Goal: Communication & Community: Answer question/provide support

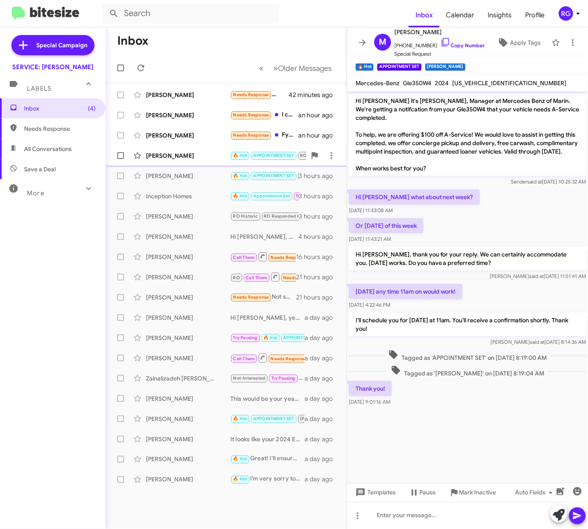
click at [205, 151] on div "Jonathan Smith 🔥 Hot APPOINTMENT SET RO RO Responded Needs Response Yes the ser…" at bounding box center [226, 155] width 228 height 17
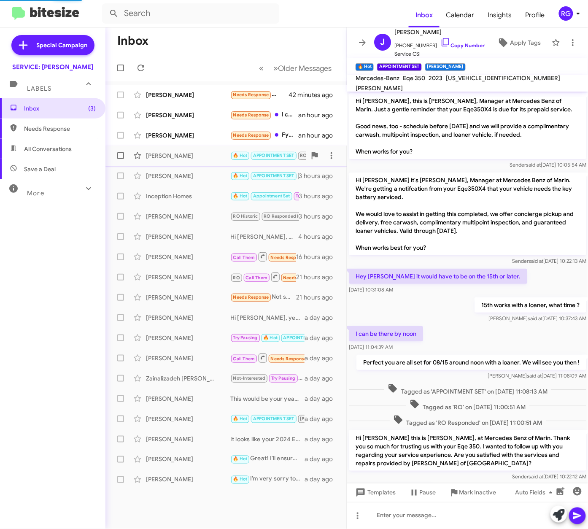
scroll to position [68, 0]
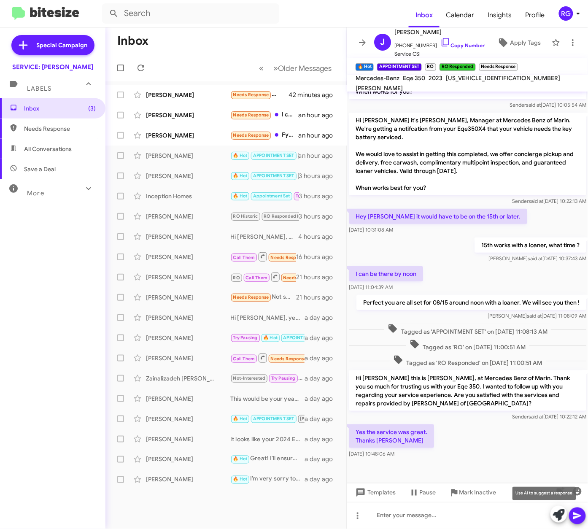
click at [554, 517] on icon at bounding box center [559, 515] width 12 height 12
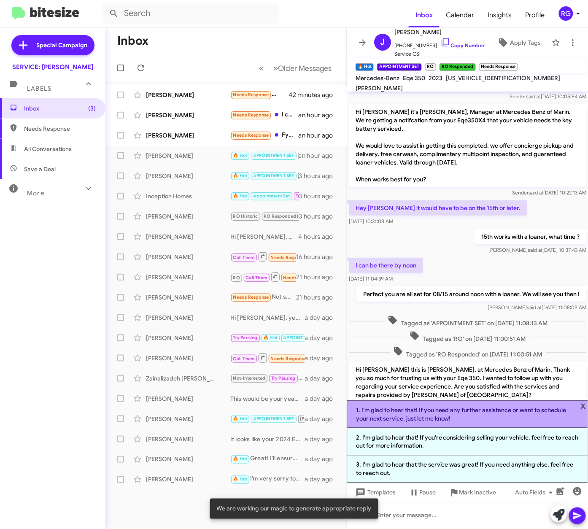
drag, startPoint x: 480, startPoint y: 416, endPoint x: 561, endPoint y: 440, distance: 84.5
click at [481, 416] on li "1. I'm glad to hear that! If you need any further assistance or want to schedul…" at bounding box center [467, 414] width 241 height 28
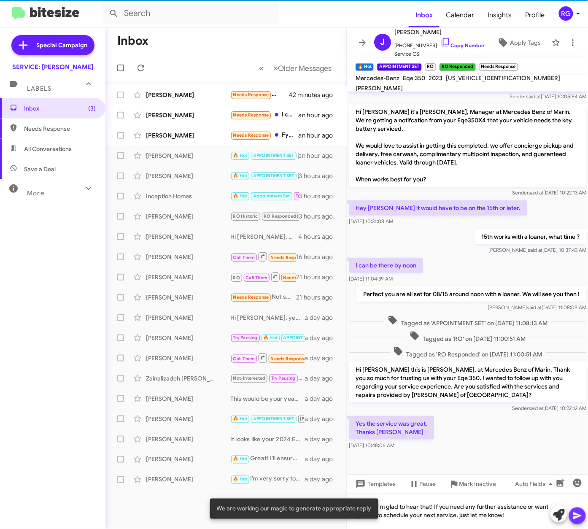
click at [577, 517] on icon at bounding box center [577, 516] width 8 height 7
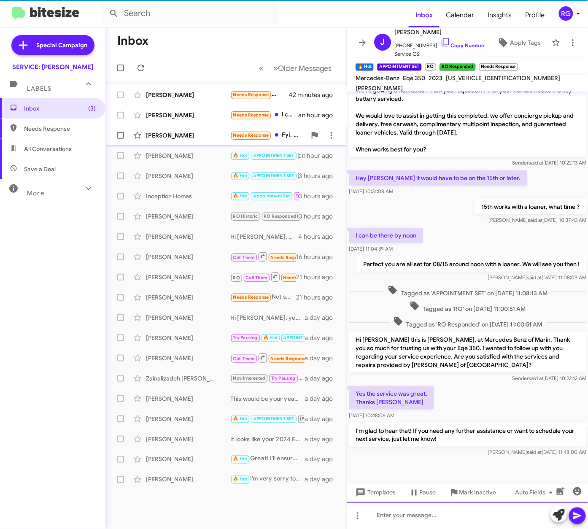
scroll to position [108, 0]
click at [171, 135] on div "Tara Crawford" at bounding box center [188, 135] width 84 height 8
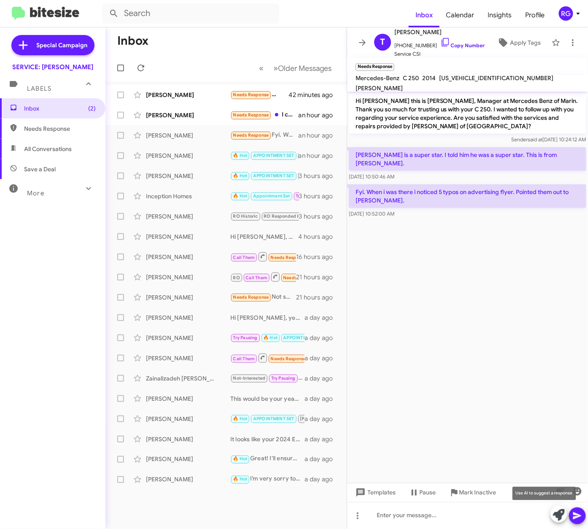
click at [554, 512] on icon at bounding box center [559, 515] width 12 height 12
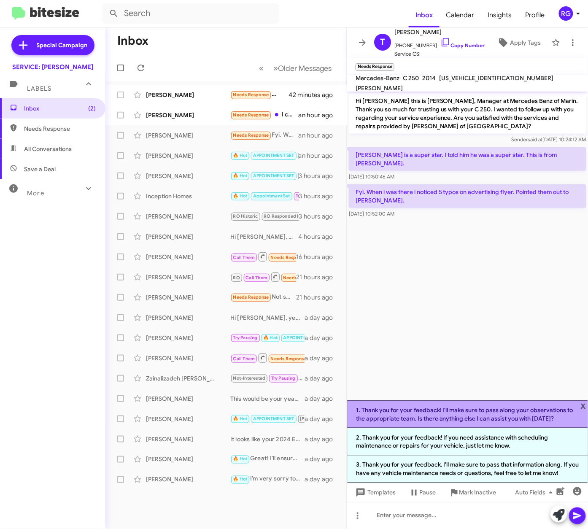
click at [461, 412] on li "1. Thank you for your feedback! I'll make sure to pass along your observations …" at bounding box center [467, 414] width 241 height 28
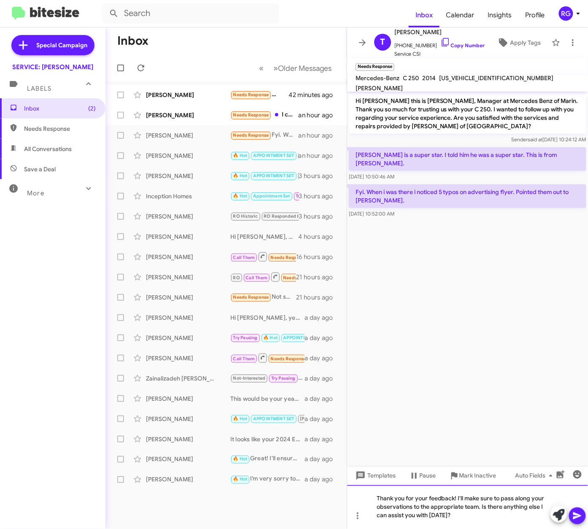
click at [463, 505] on div "Thank you for your feedback! I'll make sure to pass along your observations to …" at bounding box center [467, 507] width 241 height 44
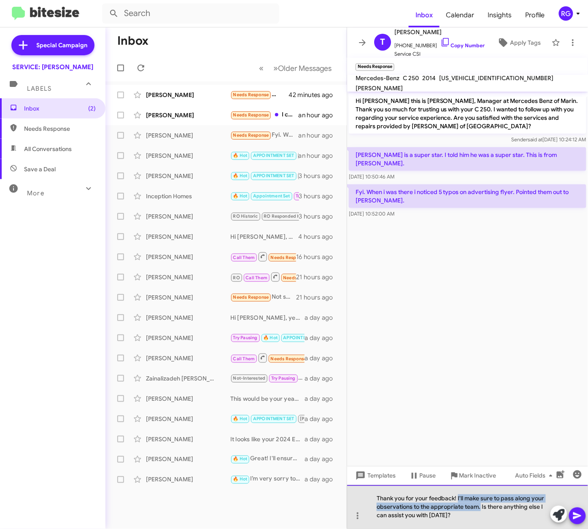
drag, startPoint x: 481, startPoint y: 507, endPoint x: 458, endPoint y: 498, distance: 24.8
click at [458, 498] on div "Thank you for your feedback! I'll make sure to pass along your observations to …" at bounding box center [467, 507] width 241 height 44
drag, startPoint x: 459, startPoint y: 524, endPoint x: 458, endPoint y: 498, distance: 26.2
click at [458, 498] on div "Thank you for your feedback! I'll make sure to pass along your observations to …" at bounding box center [467, 507] width 241 height 44
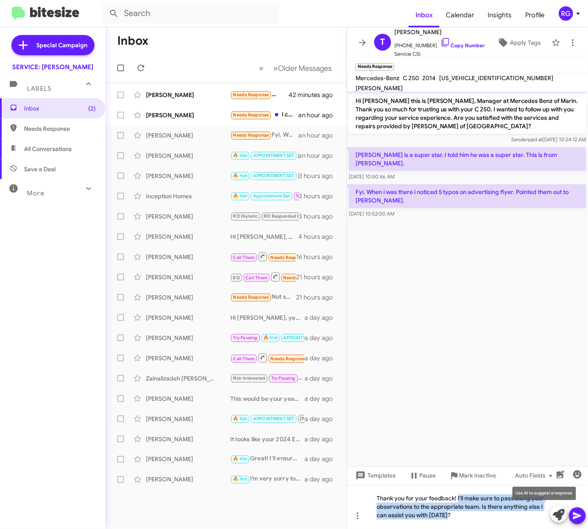
click at [554, 513] on icon at bounding box center [559, 515] width 12 height 12
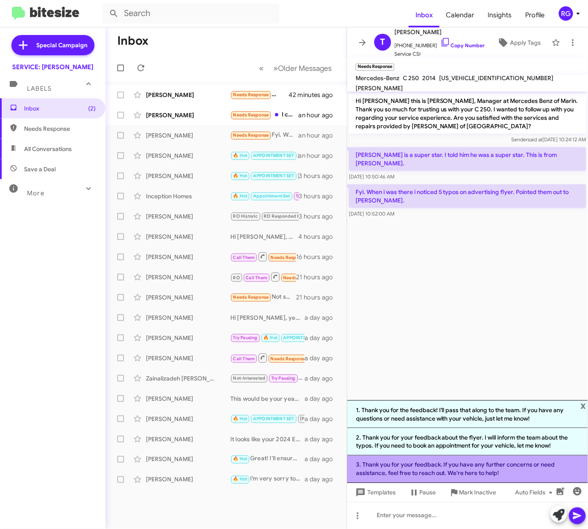
click at [427, 476] on li "3. Thank you for your feedback. If you have any further concerns or need assist…" at bounding box center [467, 469] width 241 height 27
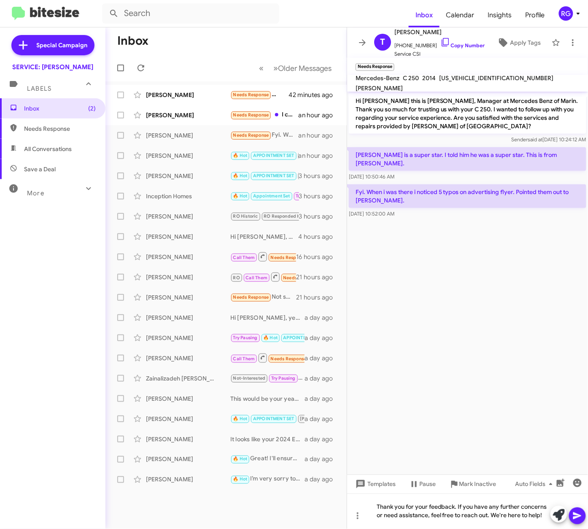
click at [579, 513] on icon at bounding box center [577, 516] width 10 height 10
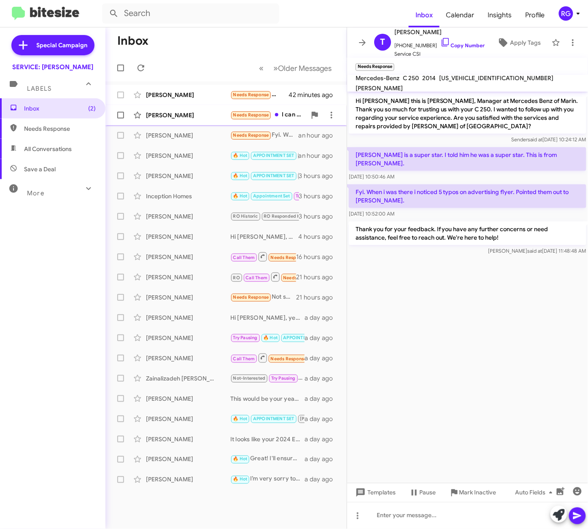
drag, startPoint x: 222, startPoint y: 116, endPoint x: 227, endPoint y: 116, distance: 4.6
click at [222, 115] on div "Eric Ruiz" at bounding box center [188, 115] width 84 height 8
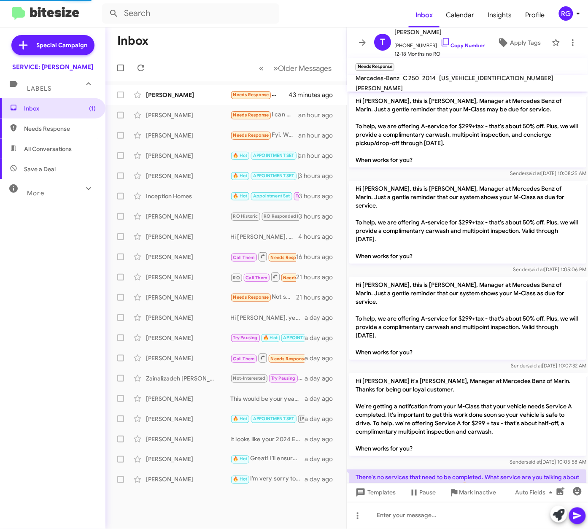
scroll to position [218, 0]
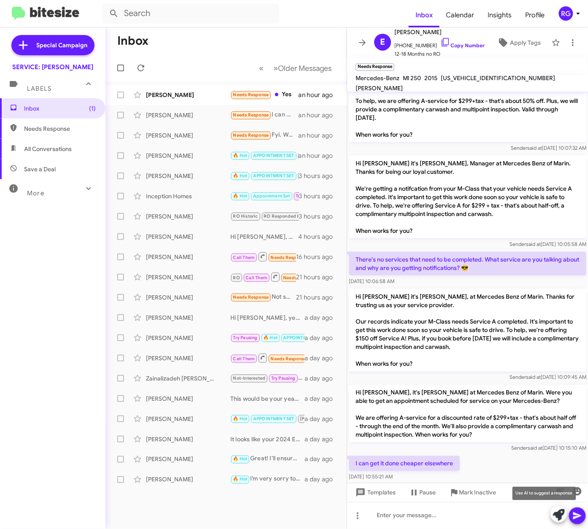
click at [559, 520] on icon at bounding box center [559, 515] width 12 height 12
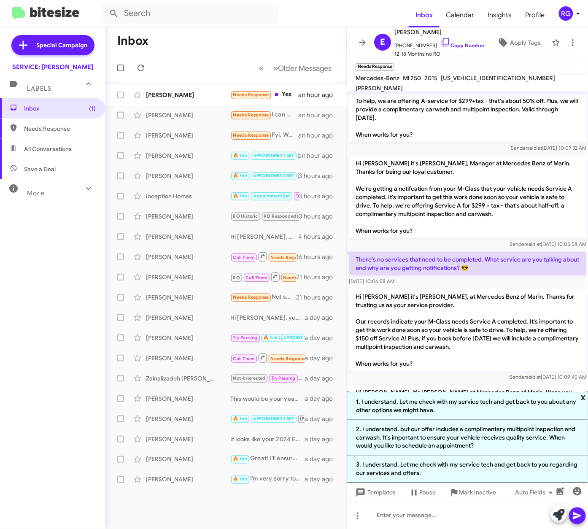
click at [586, 395] on span "x" at bounding box center [583, 397] width 5 height 10
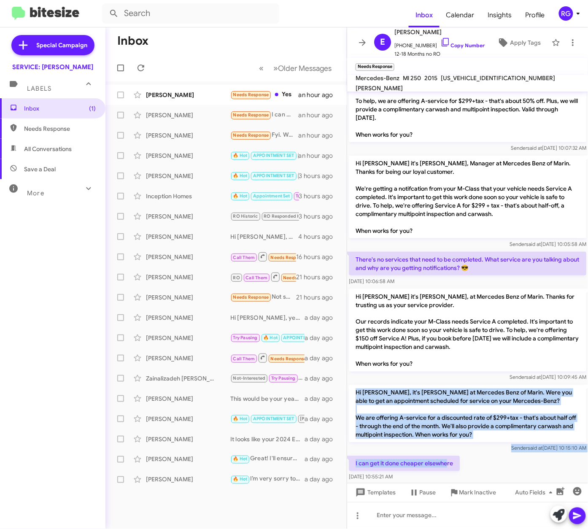
drag, startPoint x: 448, startPoint y: 447, endPoint x: 357, endPoint y: 371, distance: 118.6
click at [357, 371] on div "Hi Eric, this is Omar Ibrahimi, Manager at Mercedes Benz of Marin. Just a gentl…" at bounding box center [467, 178] width 241 height 609
drag, startPoint x: 357, startPoint y: 371, endPoint x: 375, endPoint y: 380, distance: 19.8
copy div "Hi Eric, it's Omar Ibrahimi at Mercedes Benz of Marin. Were you able to get an …"
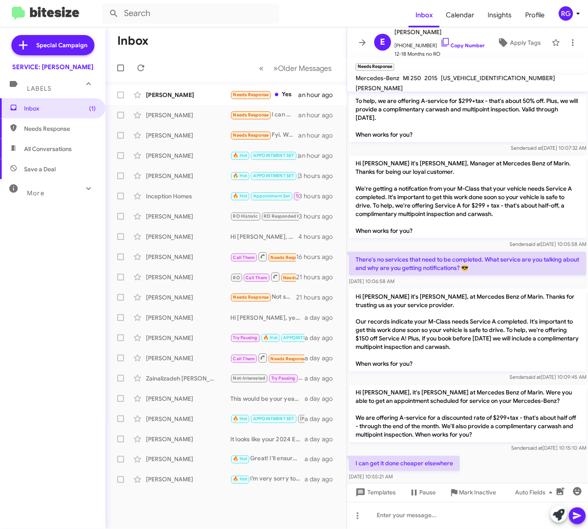
drag, startPoint x: 439, startPoint y: 406, endPoint x: 461, endPoint y: 441, distance: 41.5
click at [461, 454] on div "I can get it done cheaper elsewhere Aug 20, 2025, 10:55:21 AM" at bounding box center [467, 468] width 241 height 29
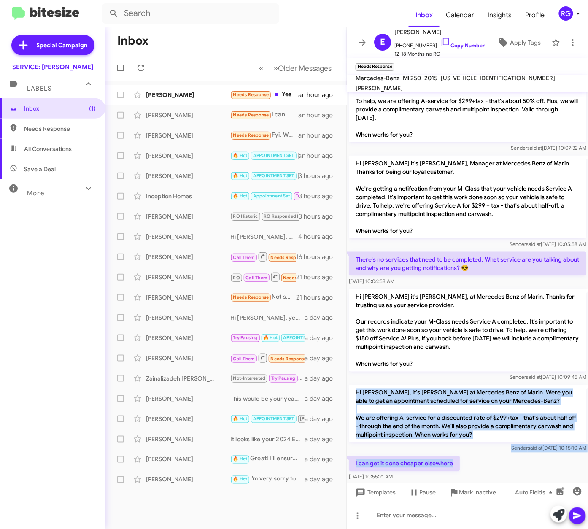
drag, startPoint x: 461, startPoint y: 445, endPoint x: 355, endPoint y: 373, distance: 127.7
click at [355, 373] on div "Hi Eric, this is Omar Ibrahimi, Manager at Mercedes Benz of Marin. Just a gentl…" at bounding box center [467, 178] width 241 height 609
copy div "Hi Eric, it's Omar Ibrahimi at Mercedes Benz of Marin. Were you able to get an …"
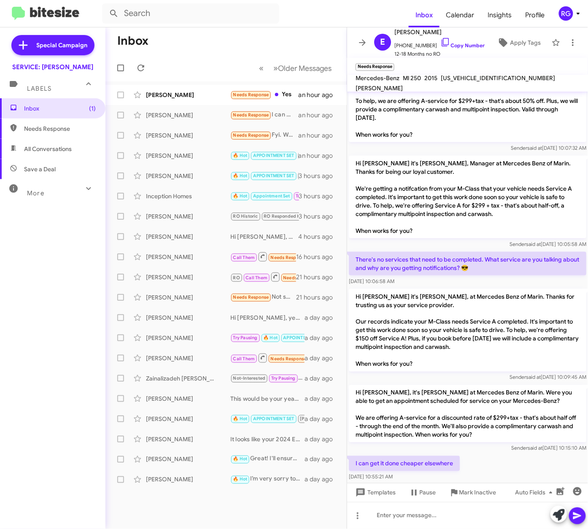
click at [548, 334] on p "Hi Eric it's Omar Ibrahimi, at Mercedes Benz of Marin. Thanks for trusting us a…" at bounding box center [468, 330] width 238 height 83
click at [456, 512] on div at bounding box center [467, 515] width 241 height 27
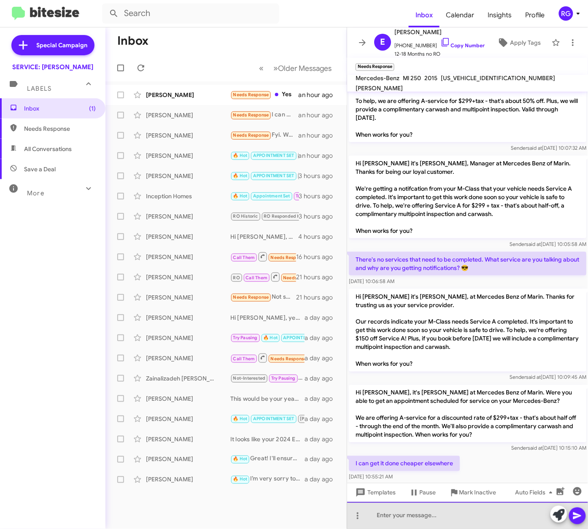
paste div
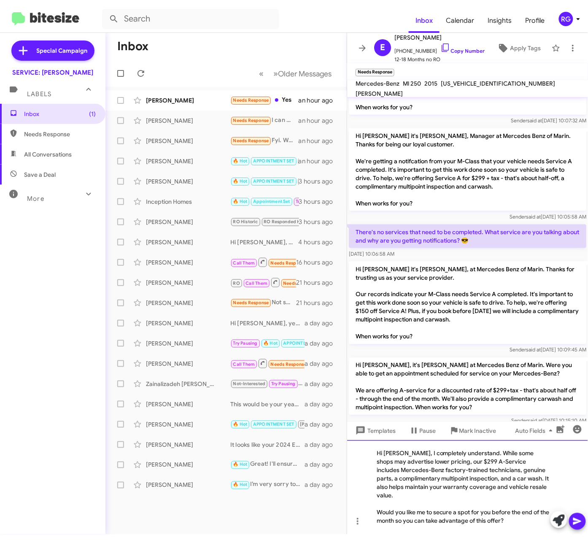
scroll to position [285, 0]
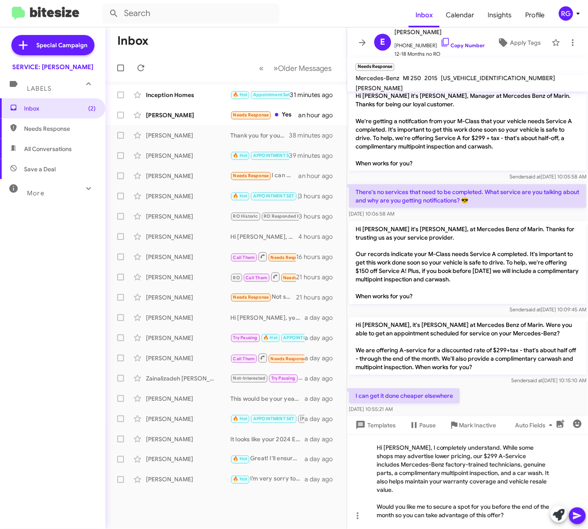
click at [48, 306] on div "Inbox (2) Needs Response All Conversations Save a Deal More Important 🔥 Hot App…" at bounding box center [52, 256] width 105 height 317
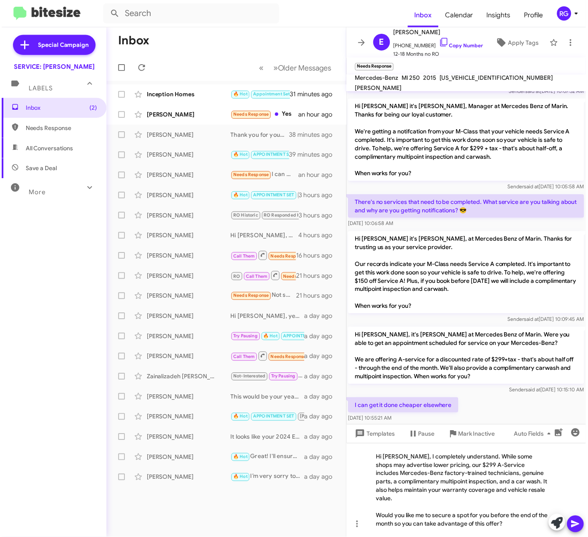
scroll to position [278, 0]
